Goal: Task Accomplishment & Management: Manage account settings

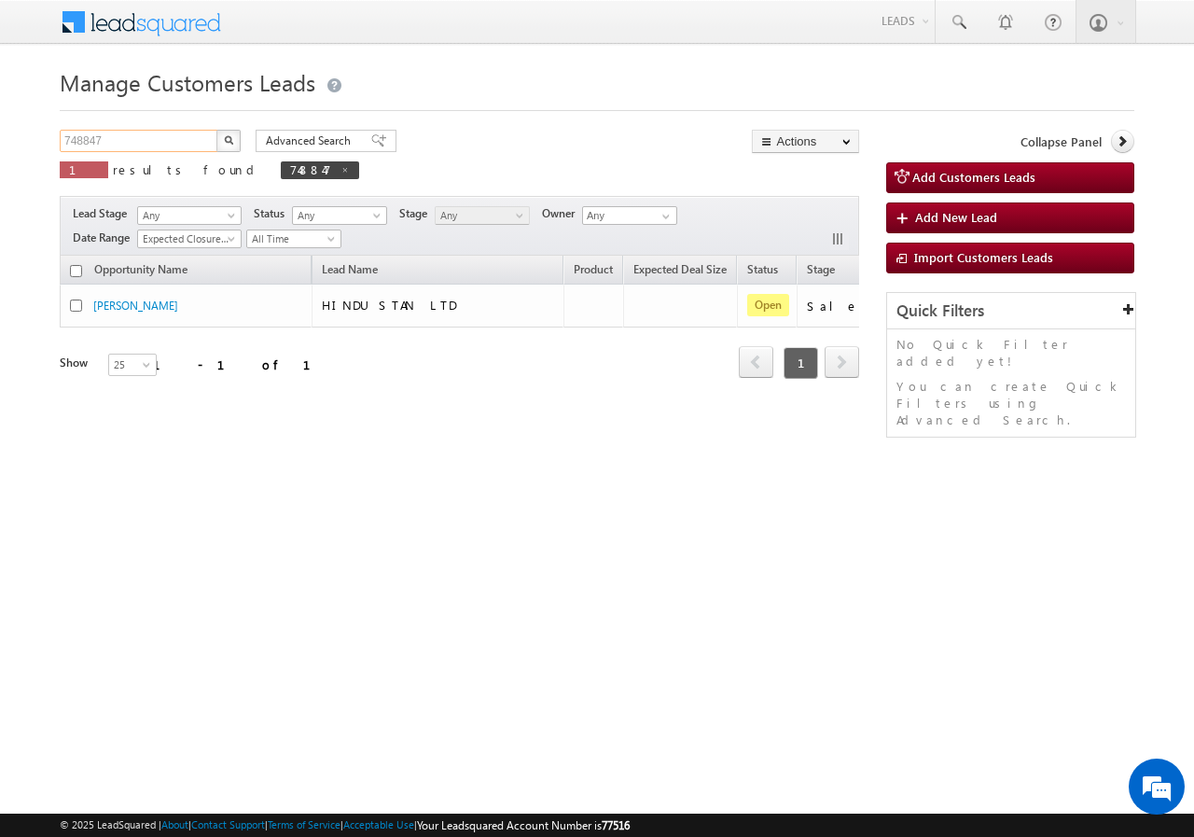
click at [148, 143] on input "748847" at bounding box center [139, 141] width 159 height 22
paste input "6973"
type input "746973"
click at [221, 137] on button "button" at bounding box center [228, 141] width 24 height 22
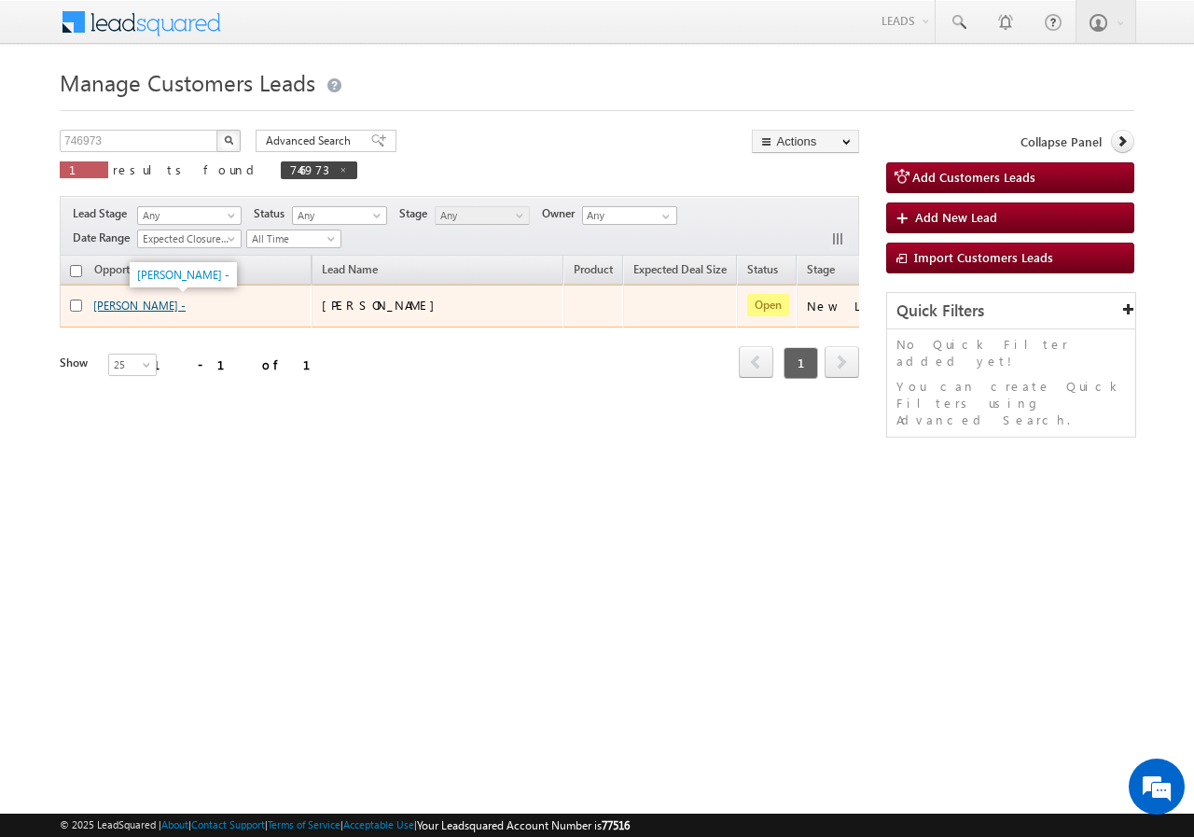
click at [128, 298] on link "[PERSON_NAME] -" at bounding box center [139, 305] width 92 height 14
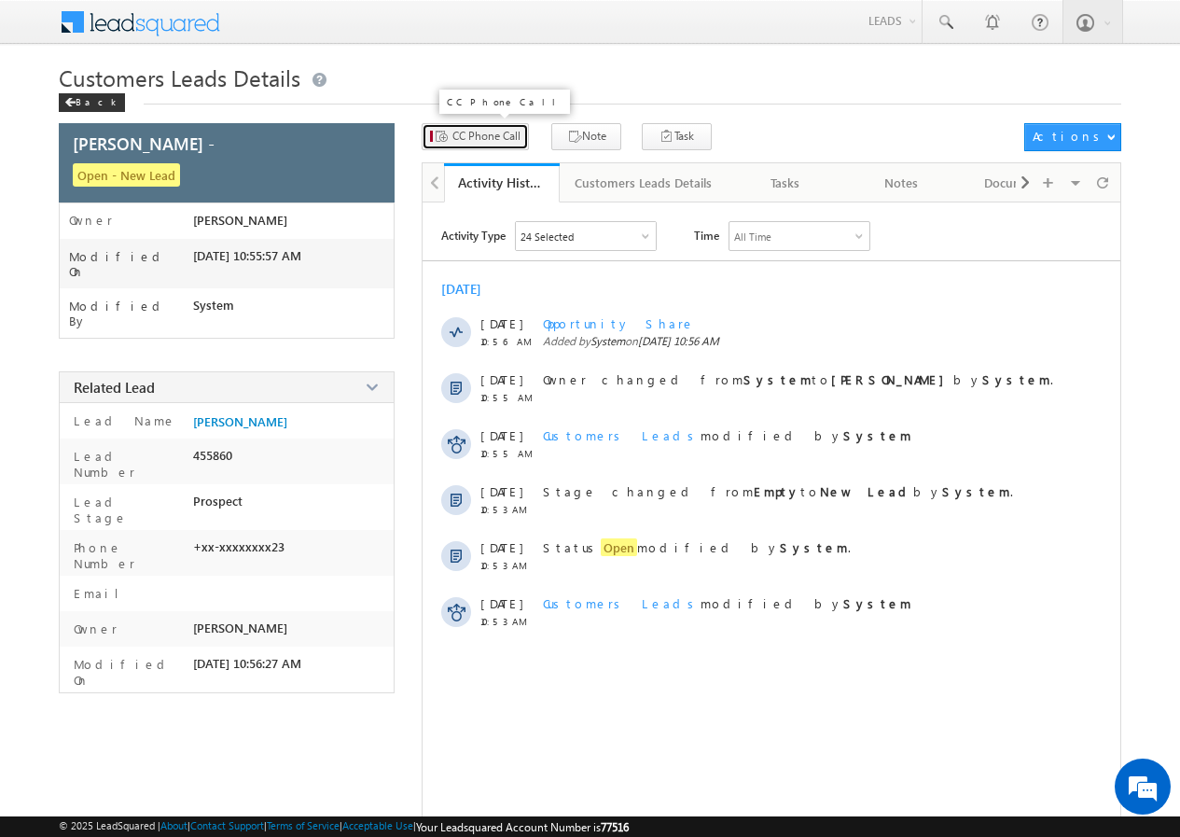
click at [472, 132] on span "CC Phone Call" at bounding box center [486, 136] width 68 height 17
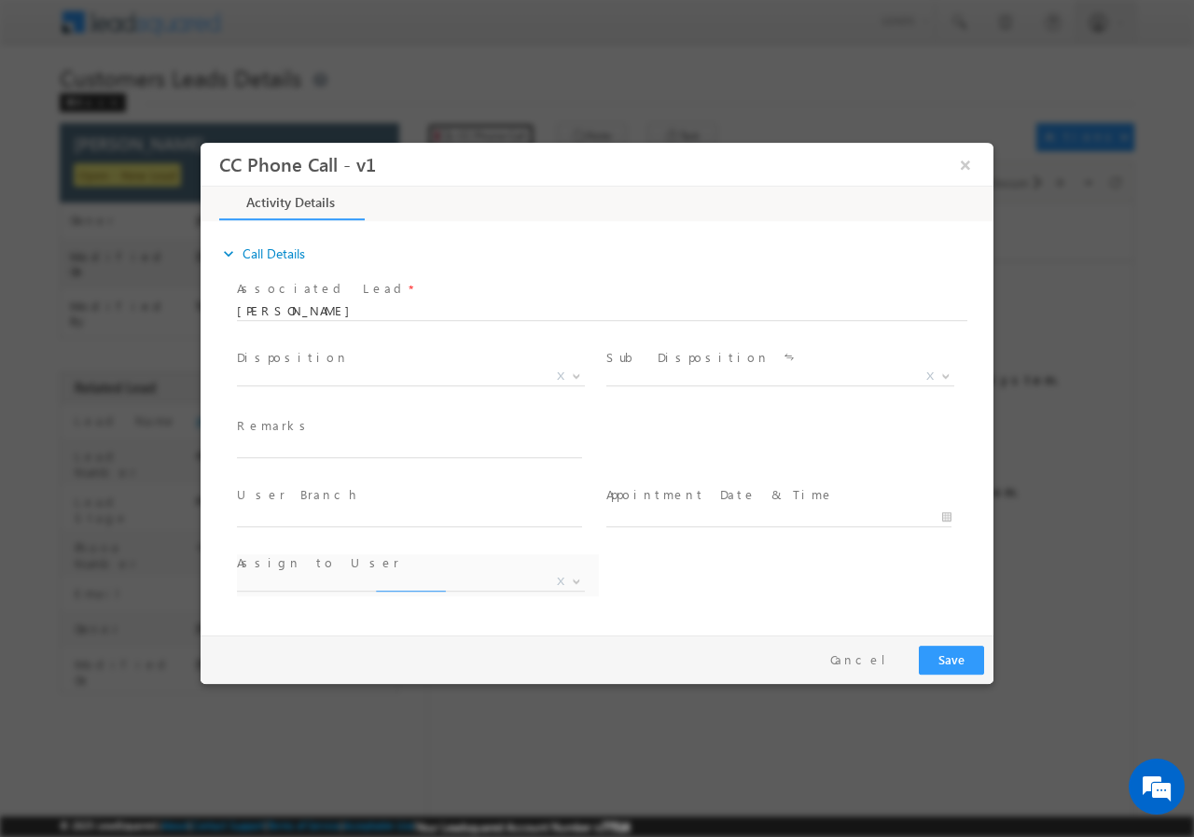
select select "ajay.baniya@sgrlimited.in"
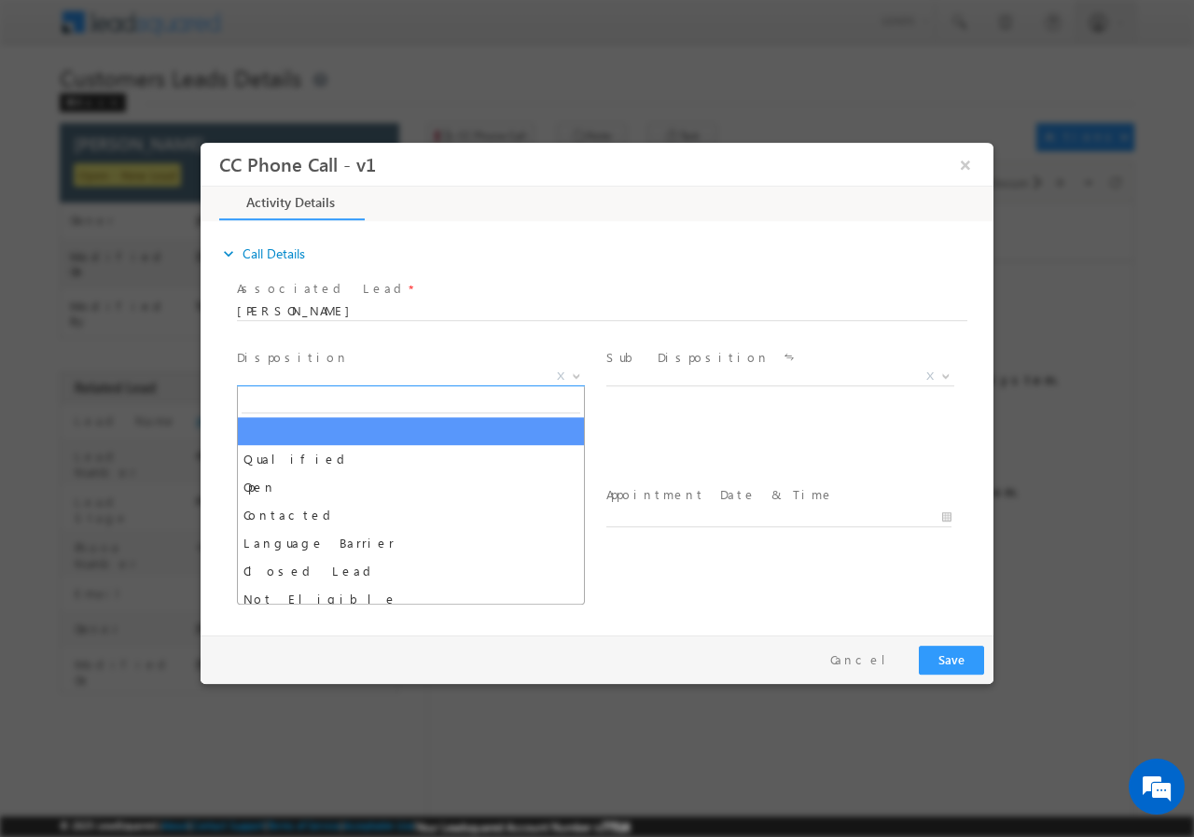
click at [574, 377] on span at bounding box center [574, 375] width 19 height 24
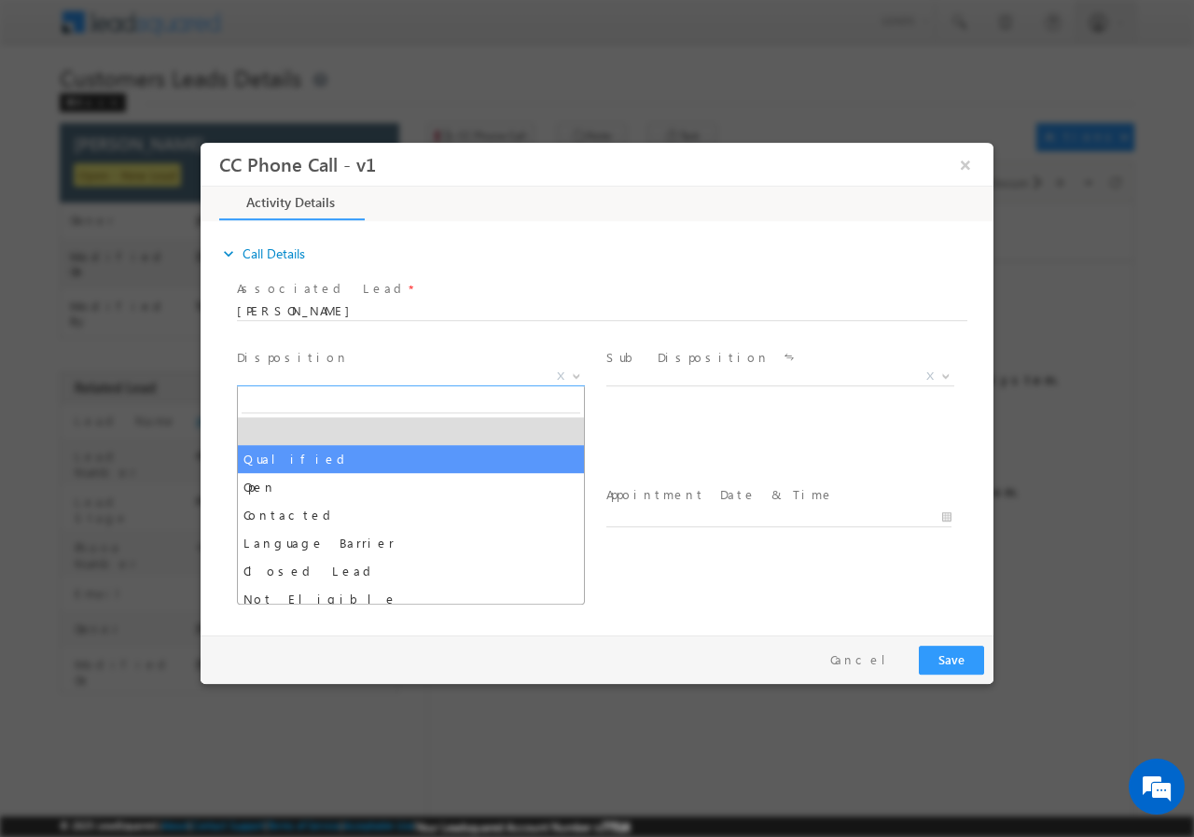
select select "Qualified"
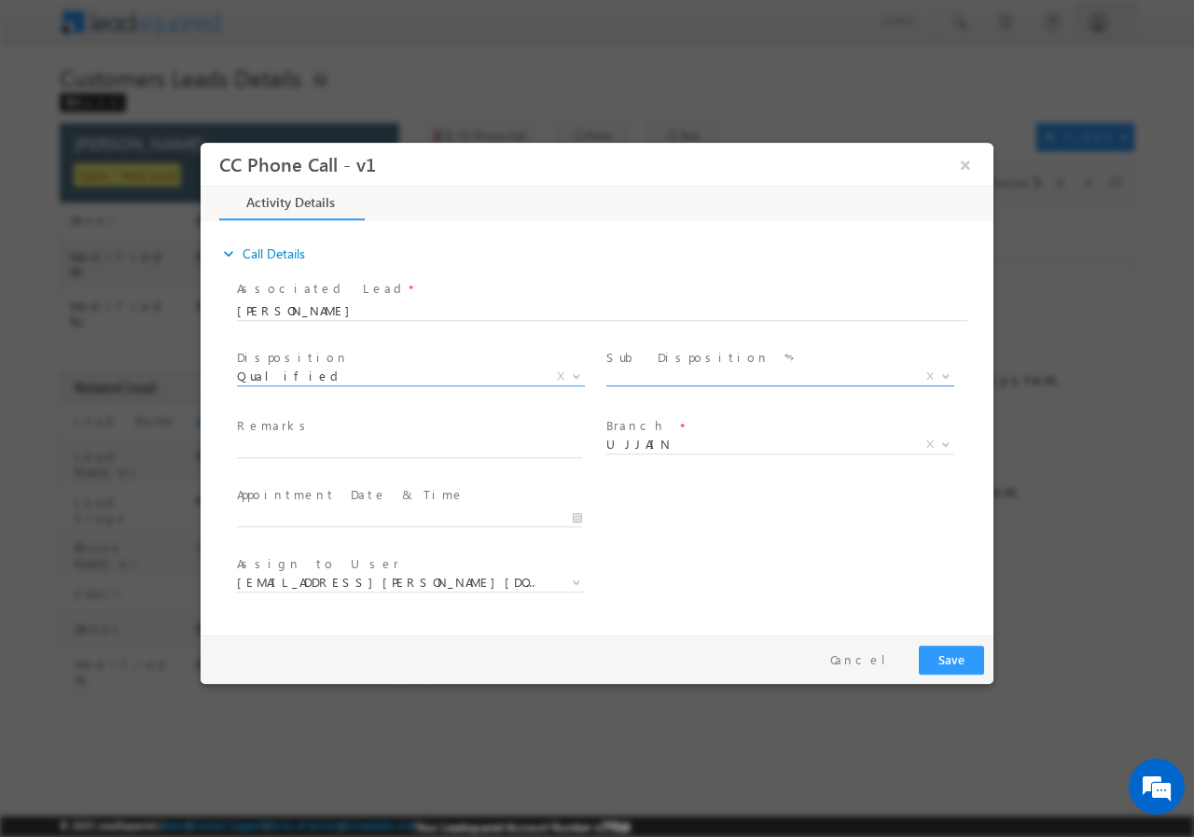
click at [683, 379] on span "X" at bounding box center [780, 376] width 348 height 19
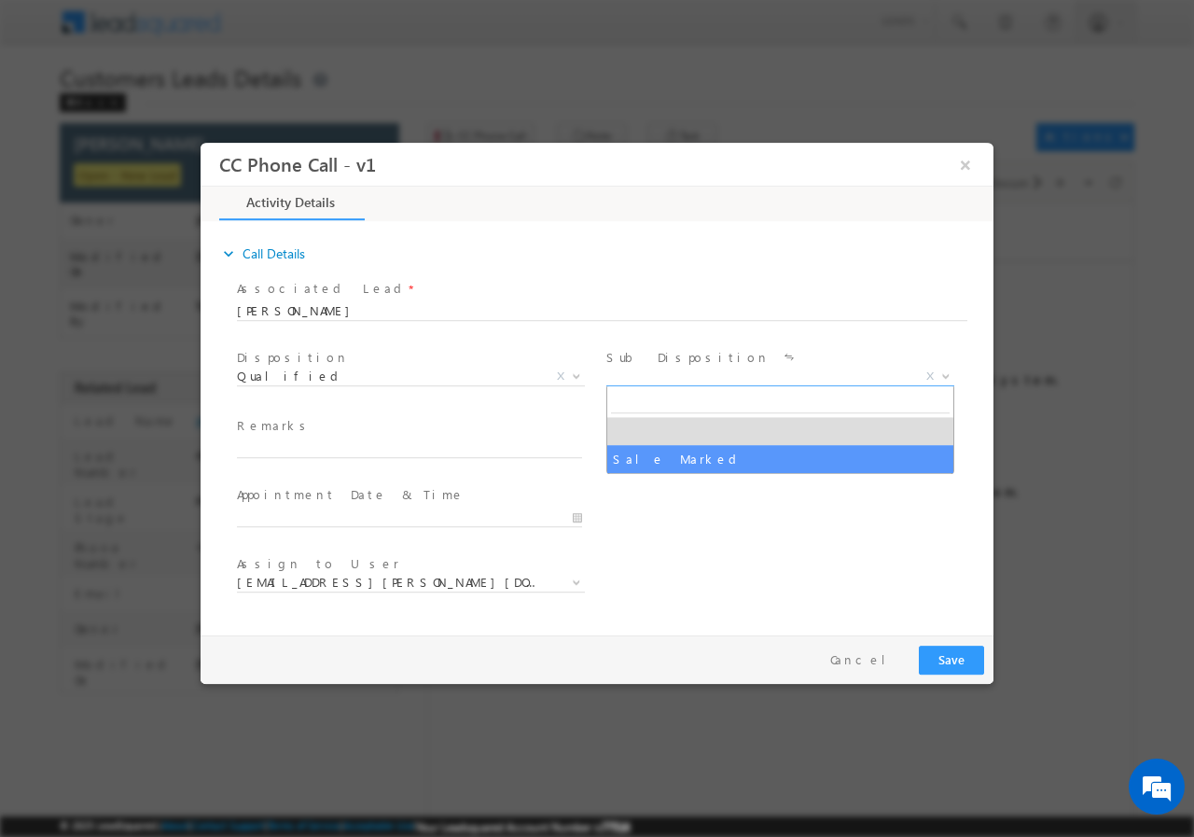
select select "Sale Marked"
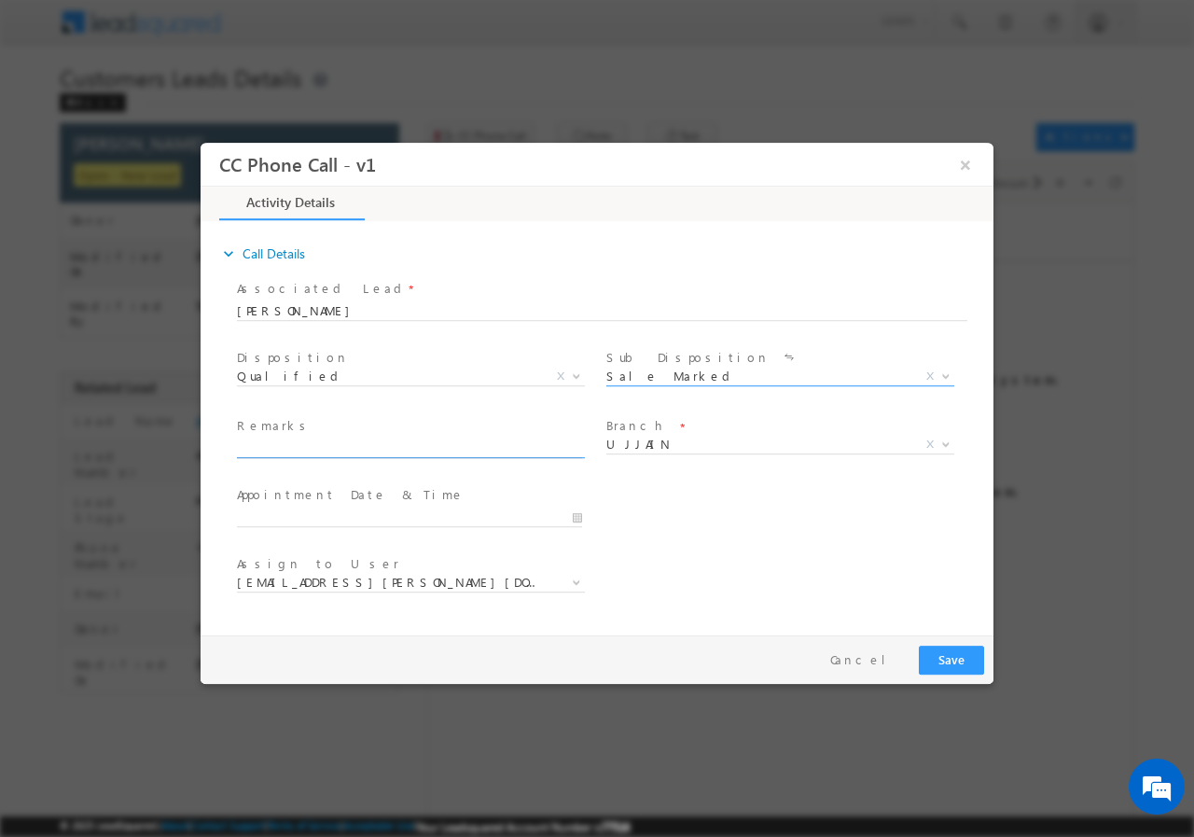
click at [339, 450] on input "text" at bounding box center [409, 447] width 345 height 19
paste input "746973//VB_Know_More//MUBARIK FAROOK//9827731023// renovation//loan req- 15L// …"
type input "746973//VB_Know_More//MUBARIK FAROOK//9827731023// renovation//loan req- 15L// …"
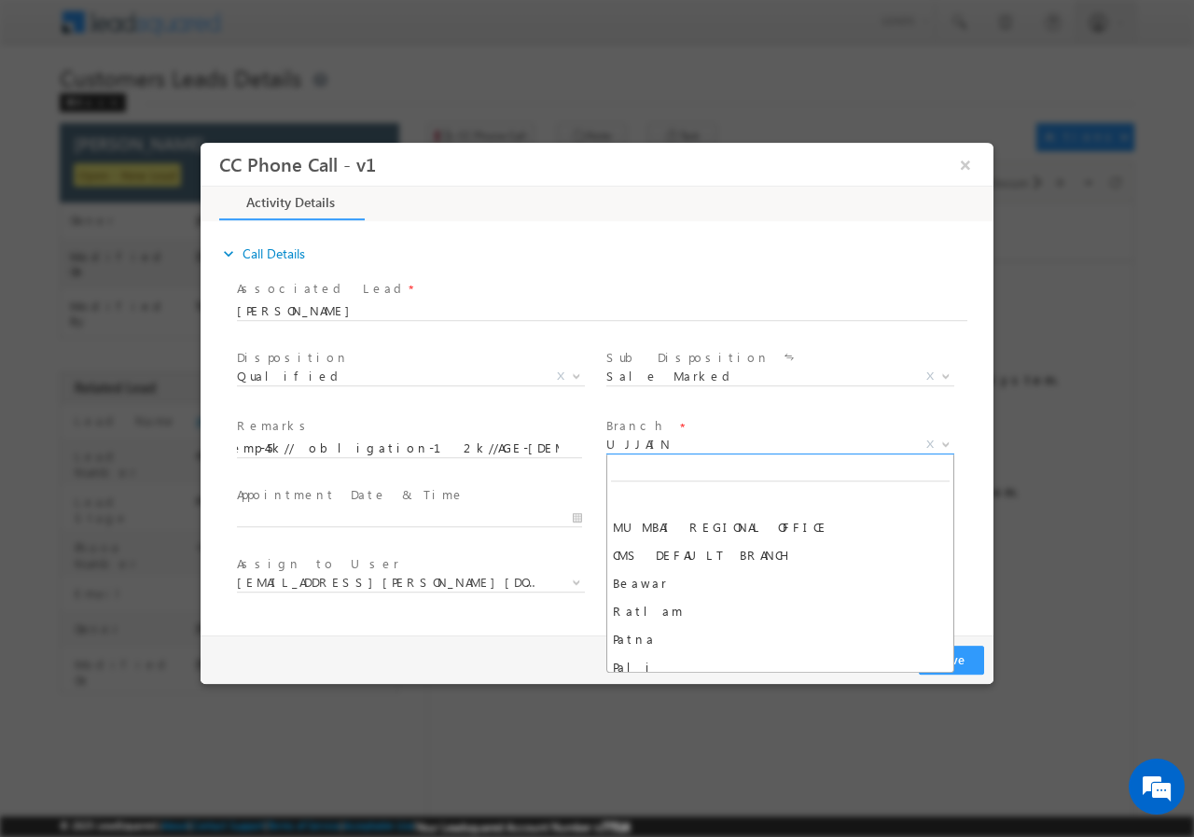
scroll to position [0, 0]
click at [683, 443] on span "UJJAIN" at bounding box center [757, 443] width 303 height 17
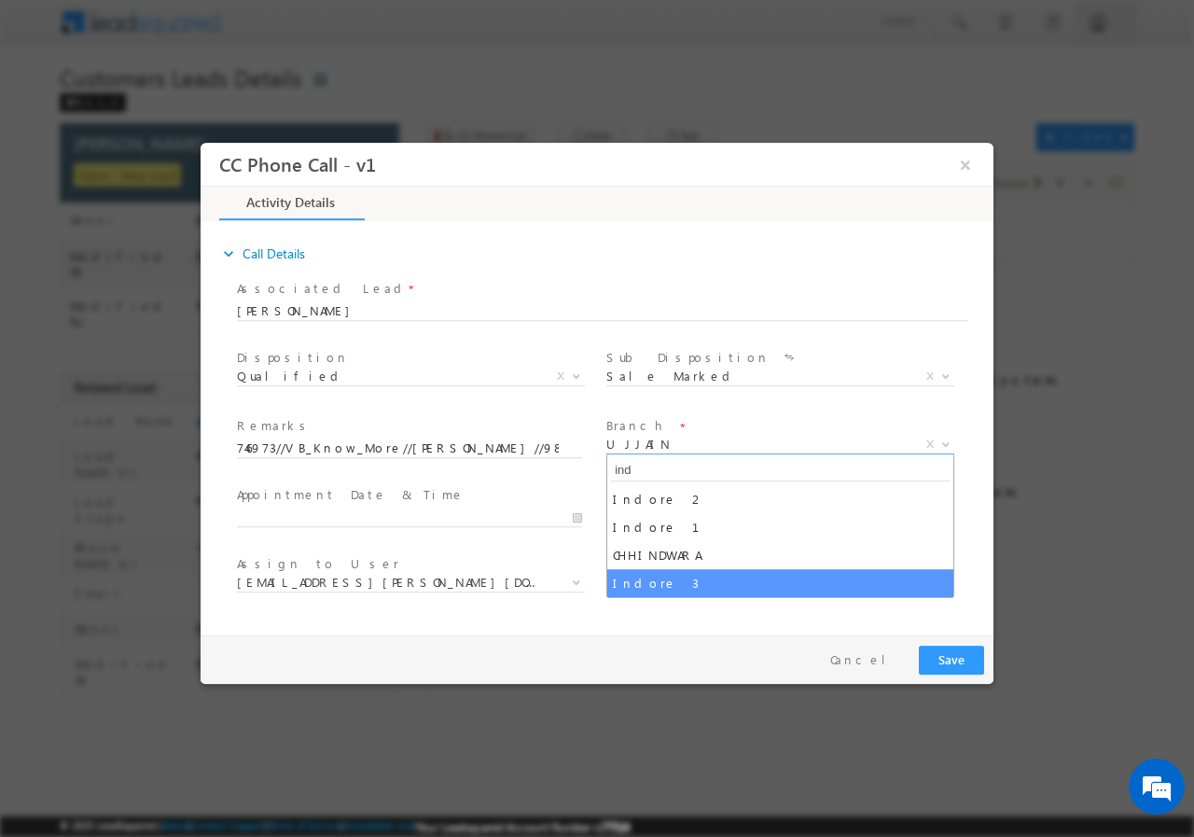
type input "ind"
select select "Indore 3"
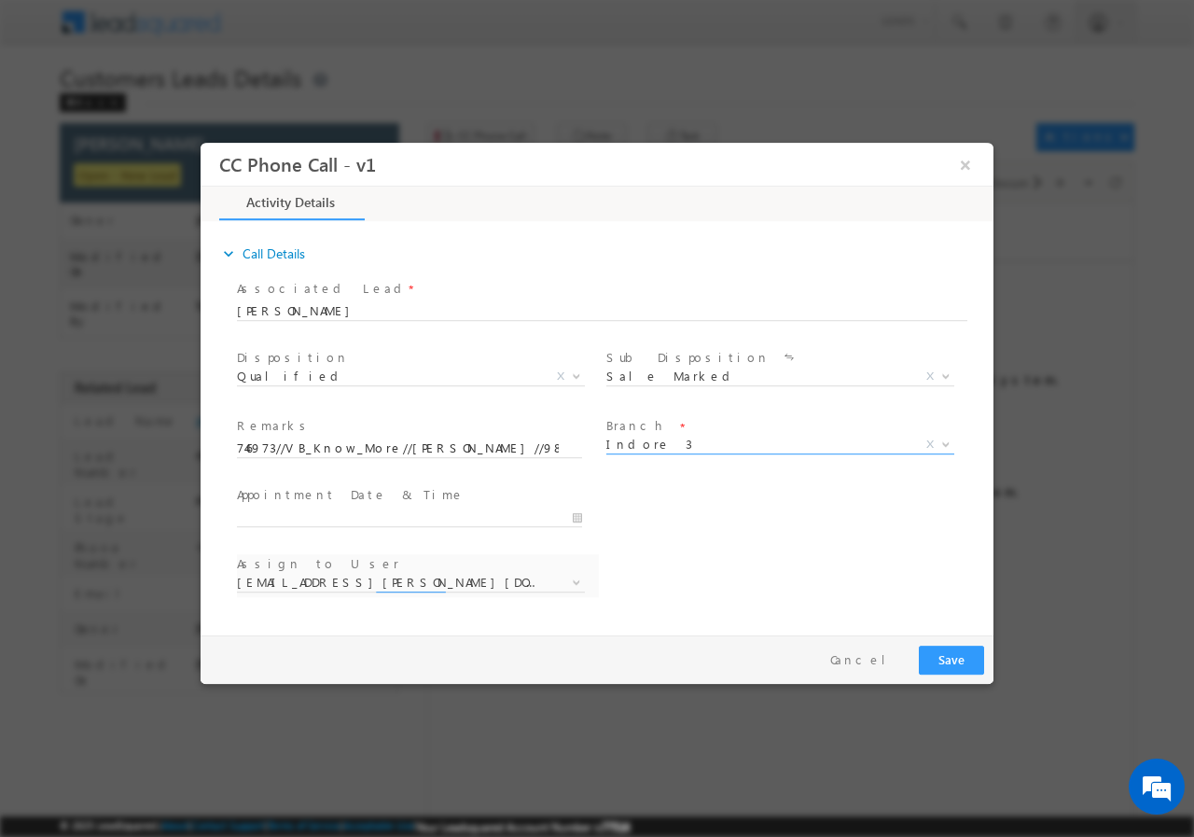
select select "abhishek.singh4@sgrlimited.in"
click at [575, 518] on input "08/14/2025 2:30 PM" at bounding box center [409, 516] width 345 height 19
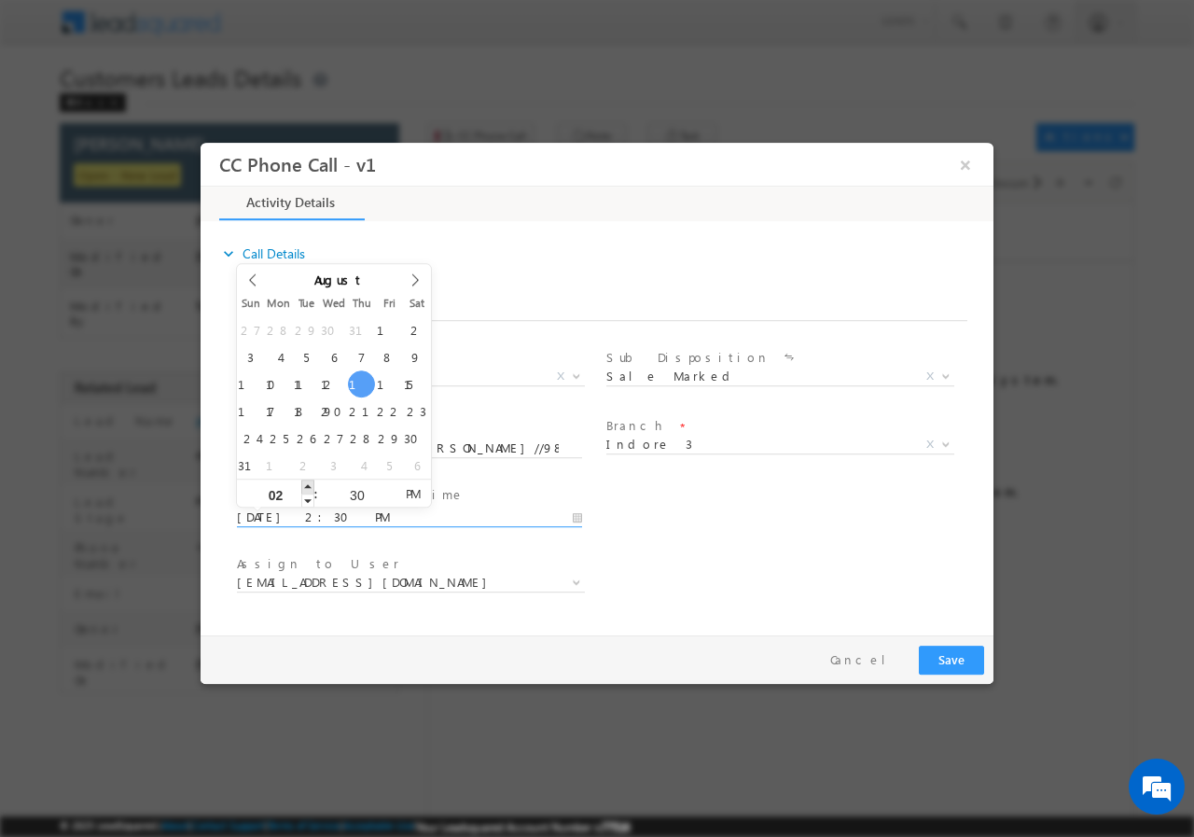
type input "08/14/2025 3:30 PM"
type input "03"
click at [309, 485] on span at bounding box center [307, 485] width 13 height 14
type input "08/14/2025 4:30 PM"
type input "04"
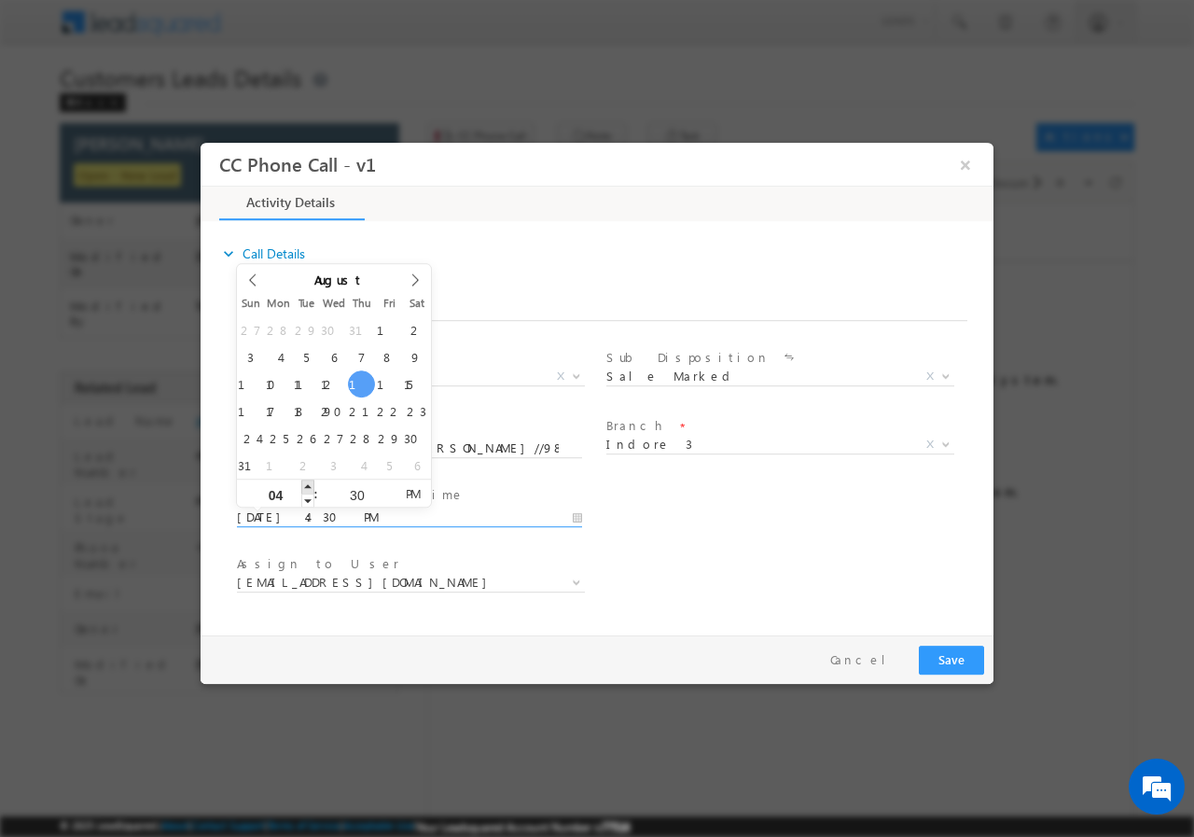
click at [309, 485] on span at bounding box center [307, 485] width 13 height 14
type input "08/14/2025 5:30 PM"
type input "05"
click at [309, 485] on span at bounding box center [307, 485] width 13 height 14
type input "08/14/2025 6:30 PM"
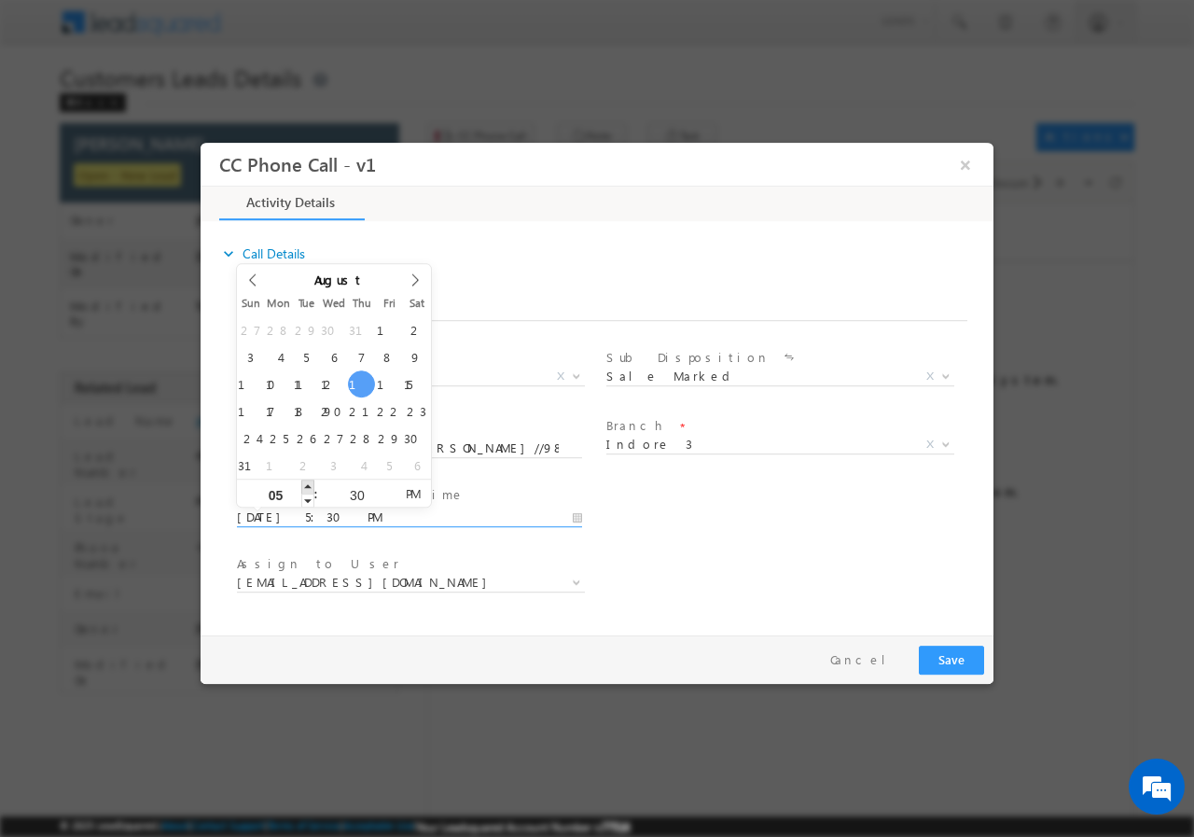
type input "06"
click at [309, 485] on span at bounding box center [307, 485] width 13 height 14
type input "08/14/2025 7:30 PM"
type input "07"
click at [309, 485] on span at bounding box center [307, 485] width 13 height 14
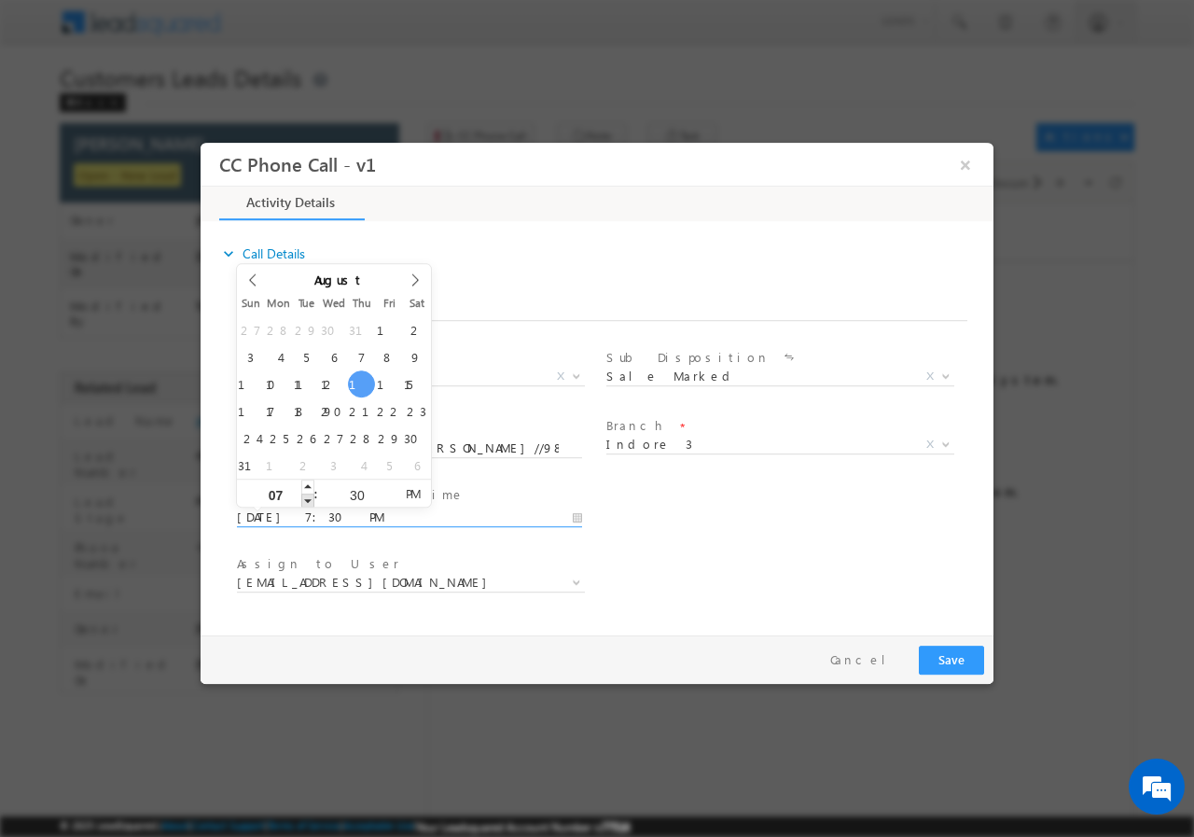
type input "08/14/2025 6:30 PM"
type input "06"
click at [308, 501] on span at bounding box center [307, 499] width 13 height 14
click at [778, 533] on div "User Branch * Appointment Date & Time * 08/14/2025 6:30 PM" at bounding box center [613, 514] width 760 height 69
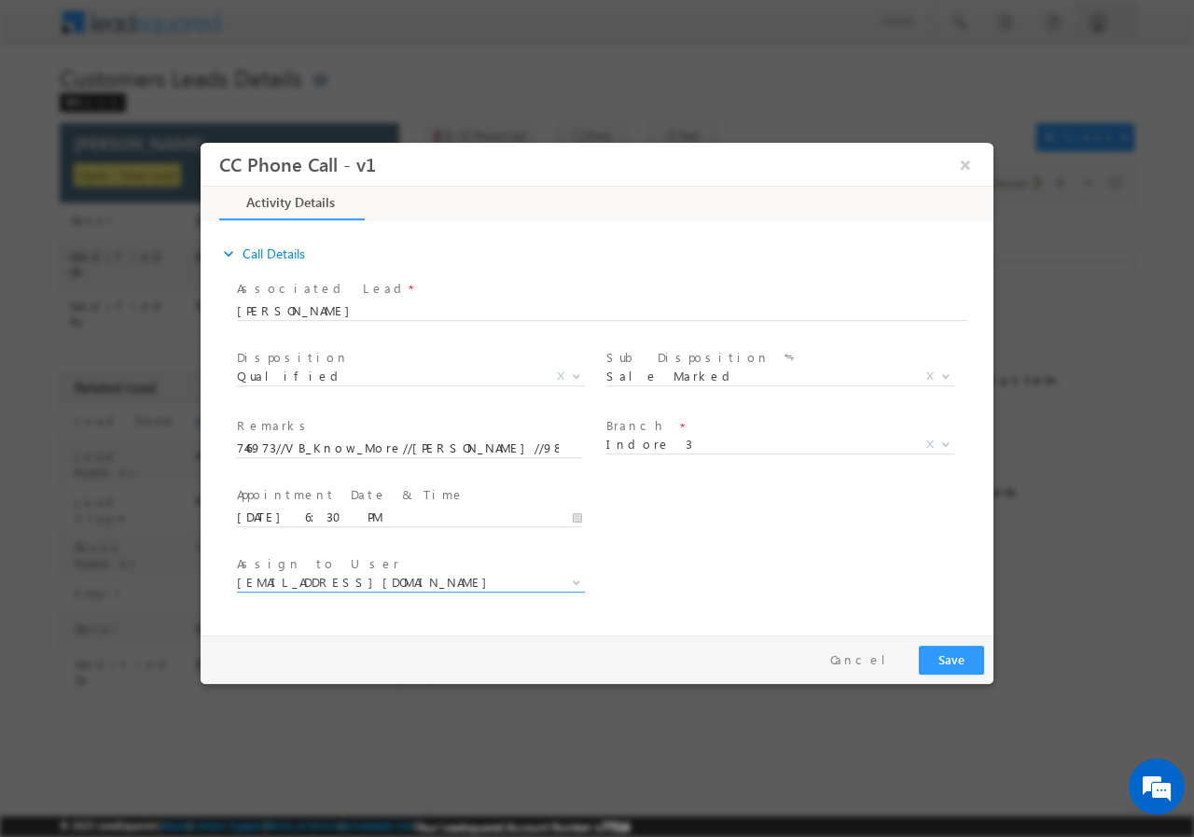
click at [378, 581] on span "abhishek.singh4@sgrlimited.in" at bounding box center [388, 581] width 303 height 17
type input "j"
click at [738, 541] on div "User Branch * Appointment Date & Time * 08/14/2025 6:30 PM" at bounding box center [613, 514] width 760 height 69
click at [949, 659] on button "Save" at bounding box center [951, 658] width 65 height 29
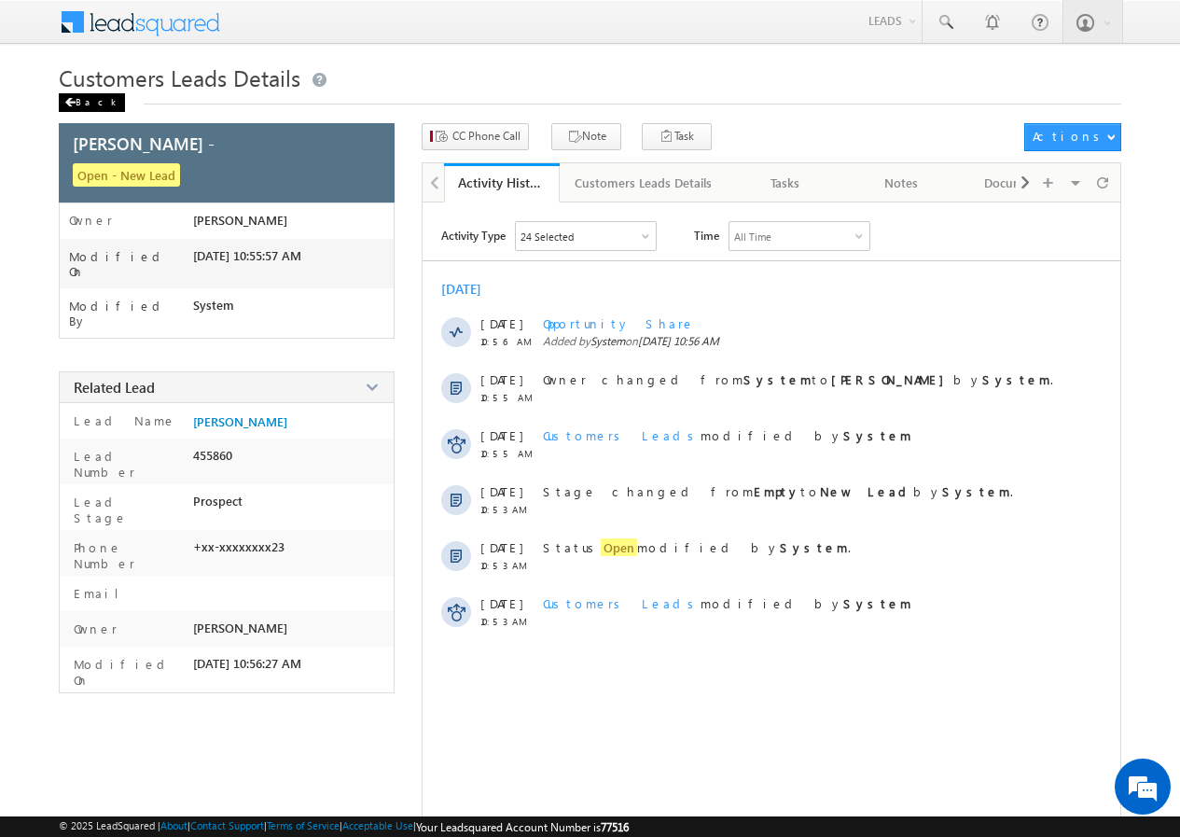
click at [82, 101] on div "Back" at bounding box center [92, 102] width 66 height 19
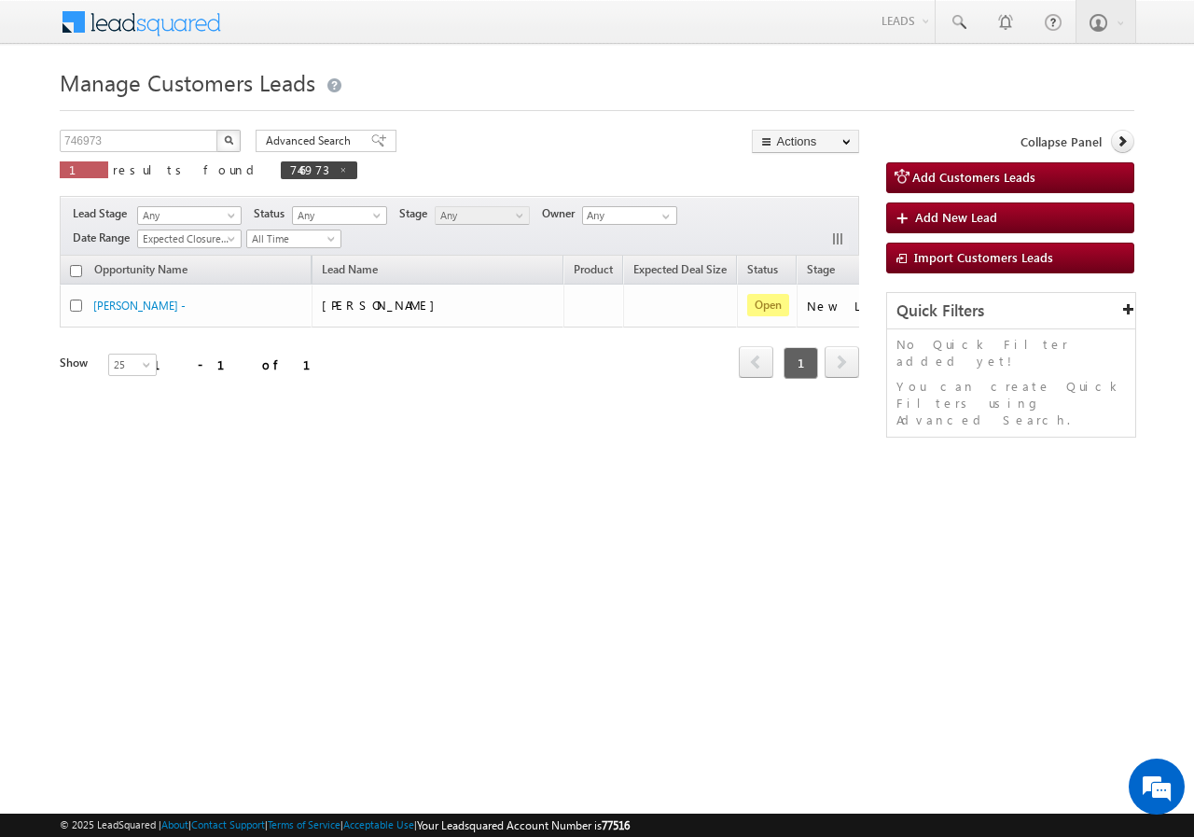
scroll to position [0, 175]
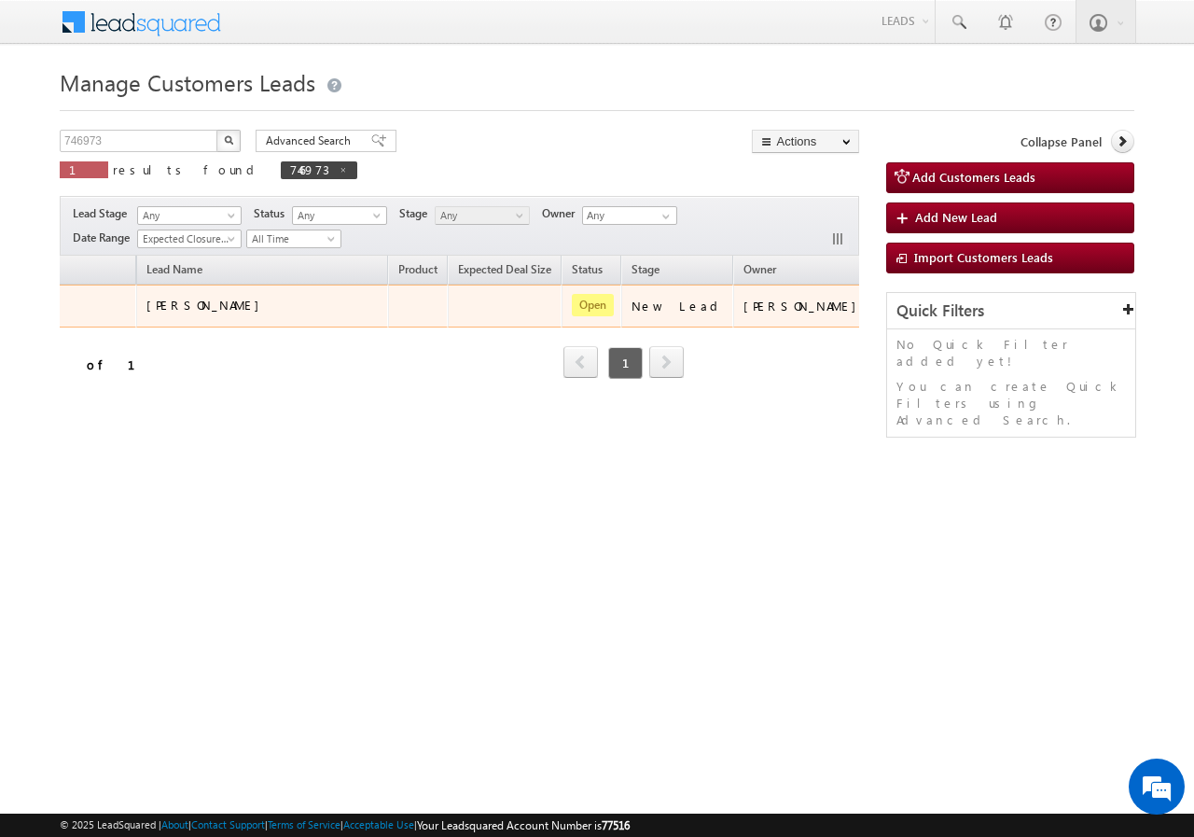
click at [767, 323] on td "[PERSON_NAME]" at bounding box center [803, 305] width 141 height 43
click at [890, 310] on button "button" at bounding box center [899, 305] width 19 height 19
click at [815, 330] on link "Edit" at bounding box center [861, 329] width 93 height 22
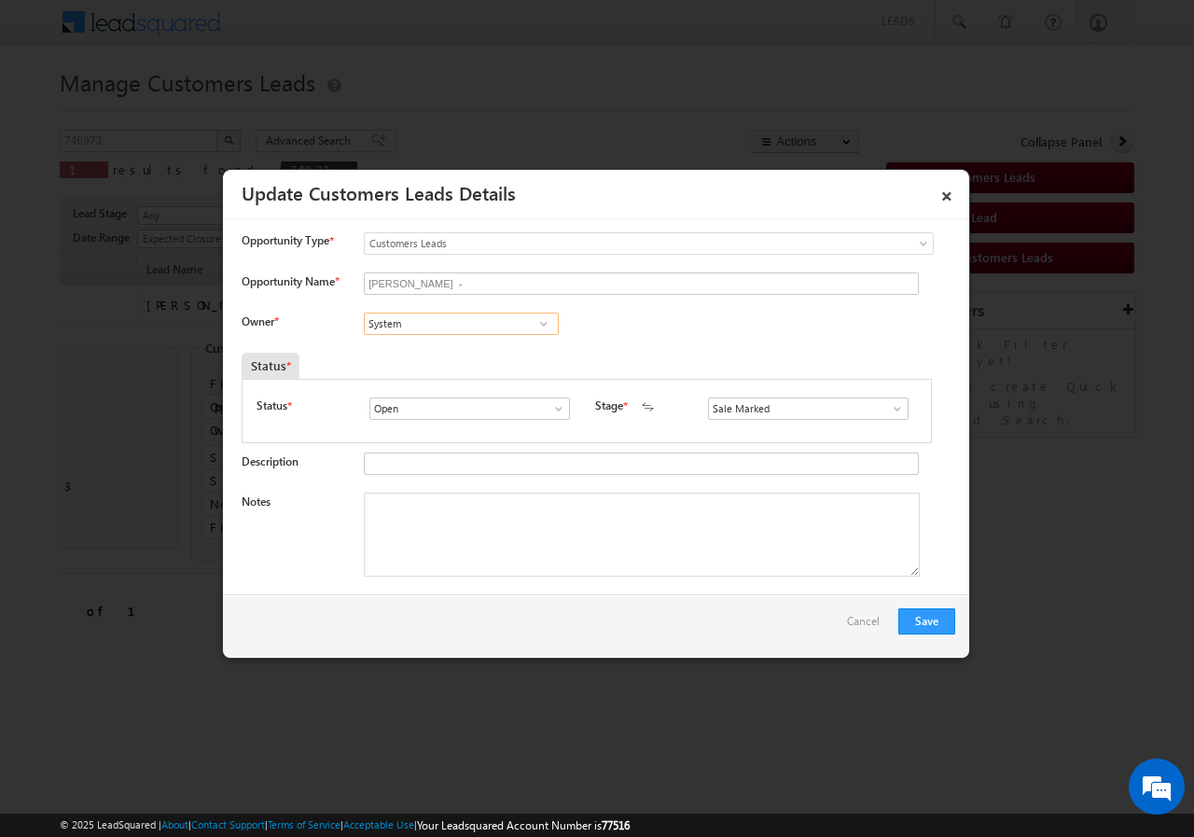
click at [436, 326] on input "System" at bounding box center [461, 323] width 195 height 22
paste input "jayram.sahu@sgrlimited.in"
click at [403, 349] on link "Jayram Sahu jayram.sahu@sgrlimited.in" at bounding box center [461, 352] width 195 height 35
type input "Jayram Sahu"
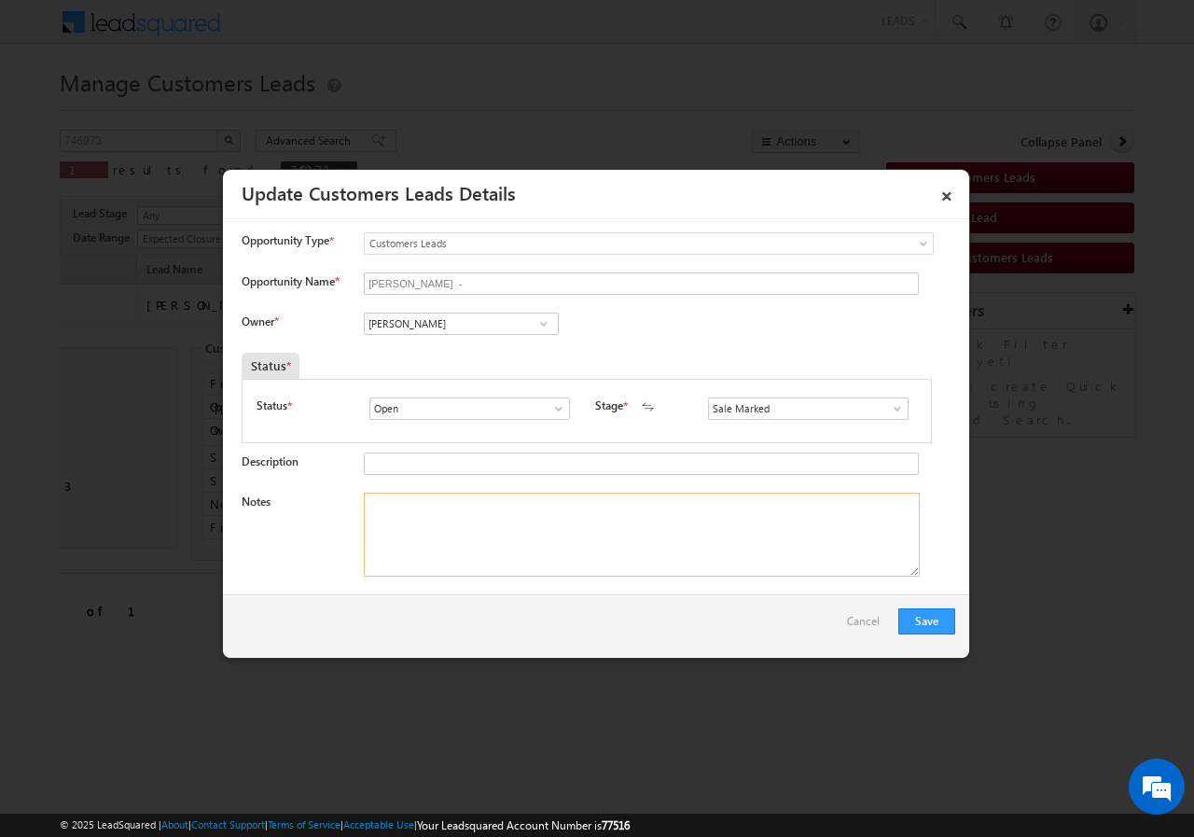
click at [431, 496] on textarea "Notes" at bounding box center [642, 534] width 556 height 84
paste textarea "746973//VB_Know_More//MUBARIK FAROOK//9827731023// renovation//loan req- 15L// …"
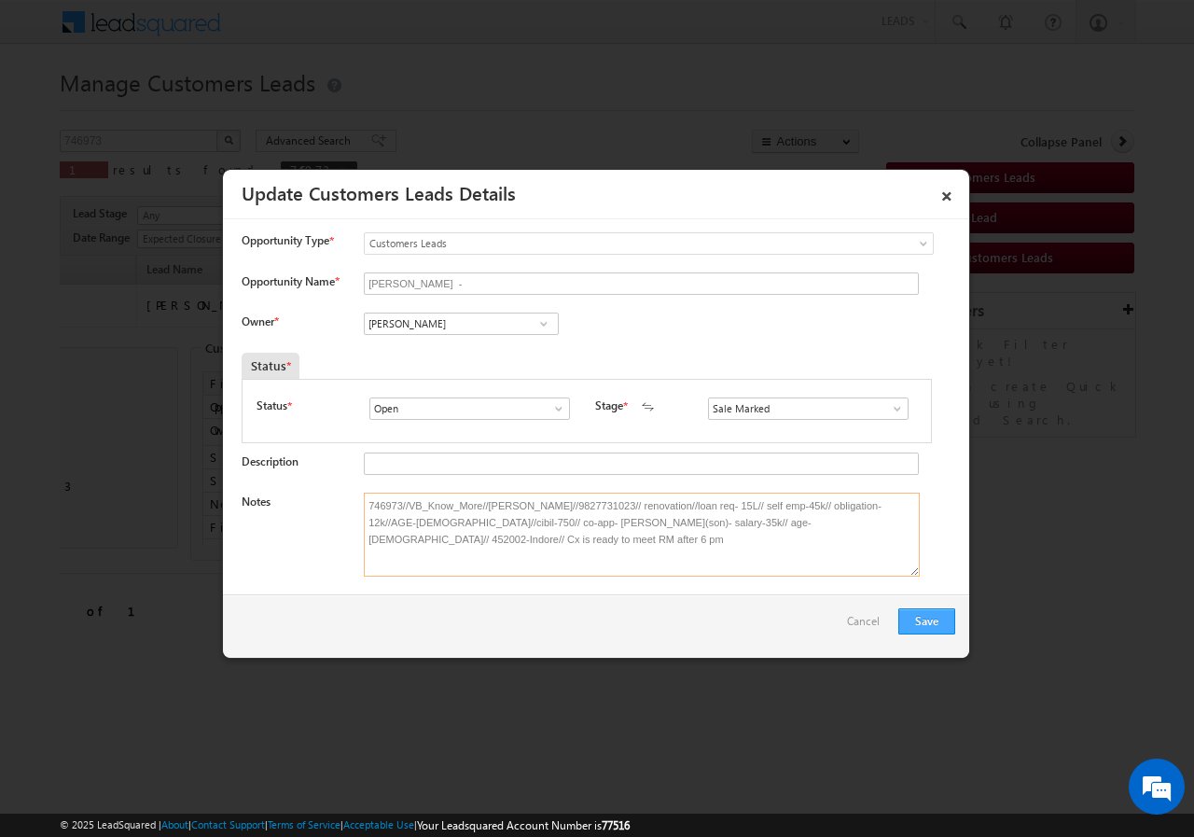
type textarea "746973//VB_Know_More//MUBARIK FAROOK//9827731023// renovation//loan req- 15L// …"
click at [930, 618] on button "Save" at bounding box center [926, 621] width 57 height 26
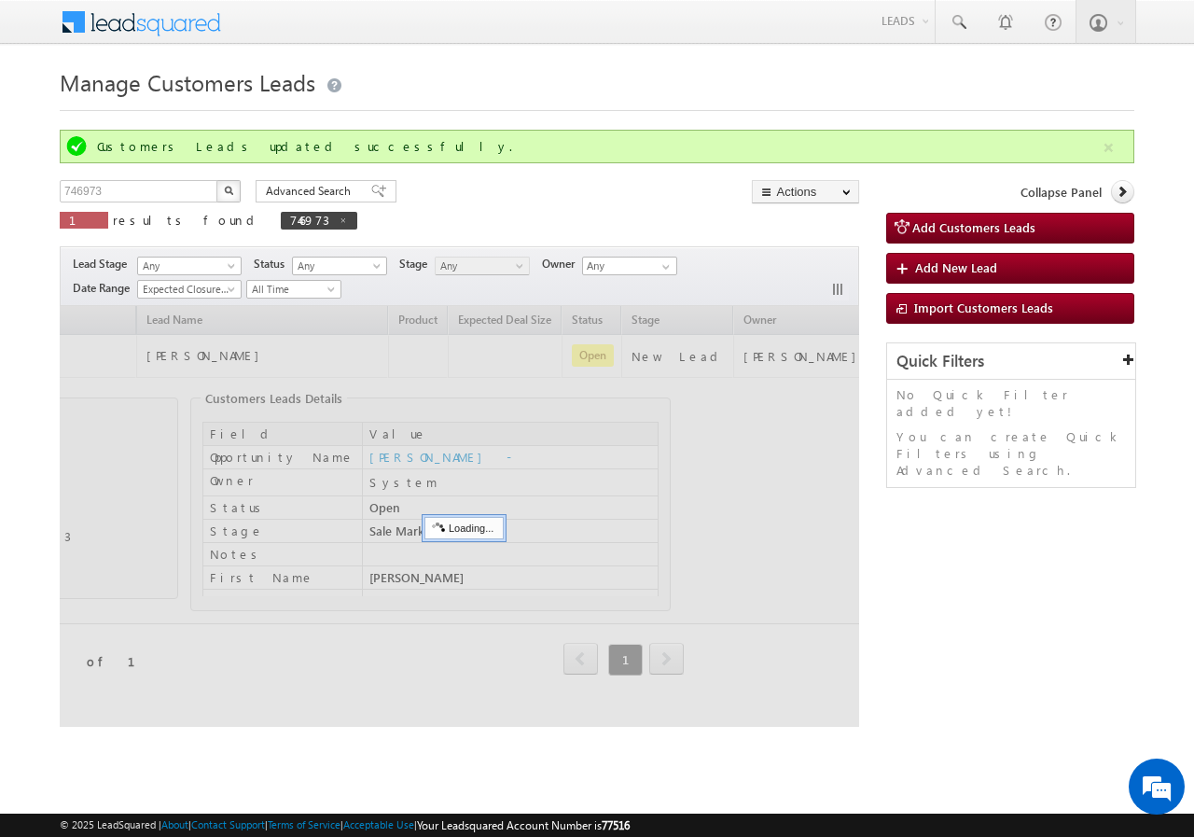
scroll to position [0, 159]
